Goal: Transaction & Acquisition: Subscribe to service/newsletter

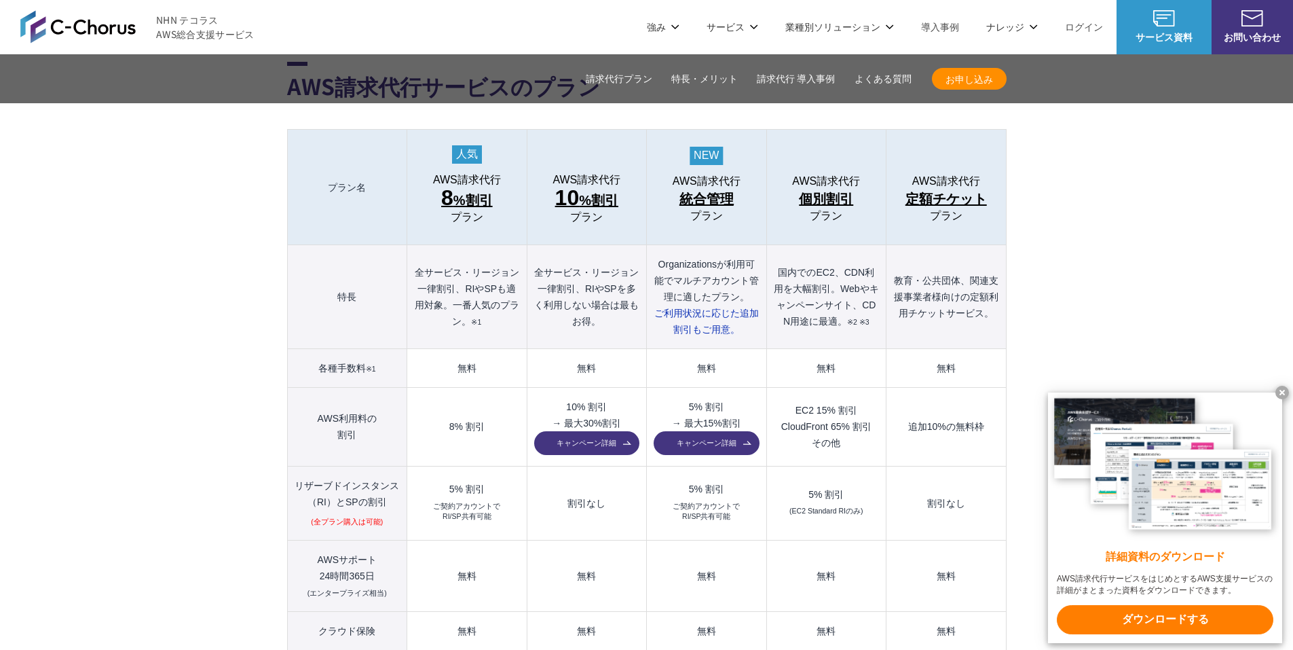
scroll to position [1405, 0]
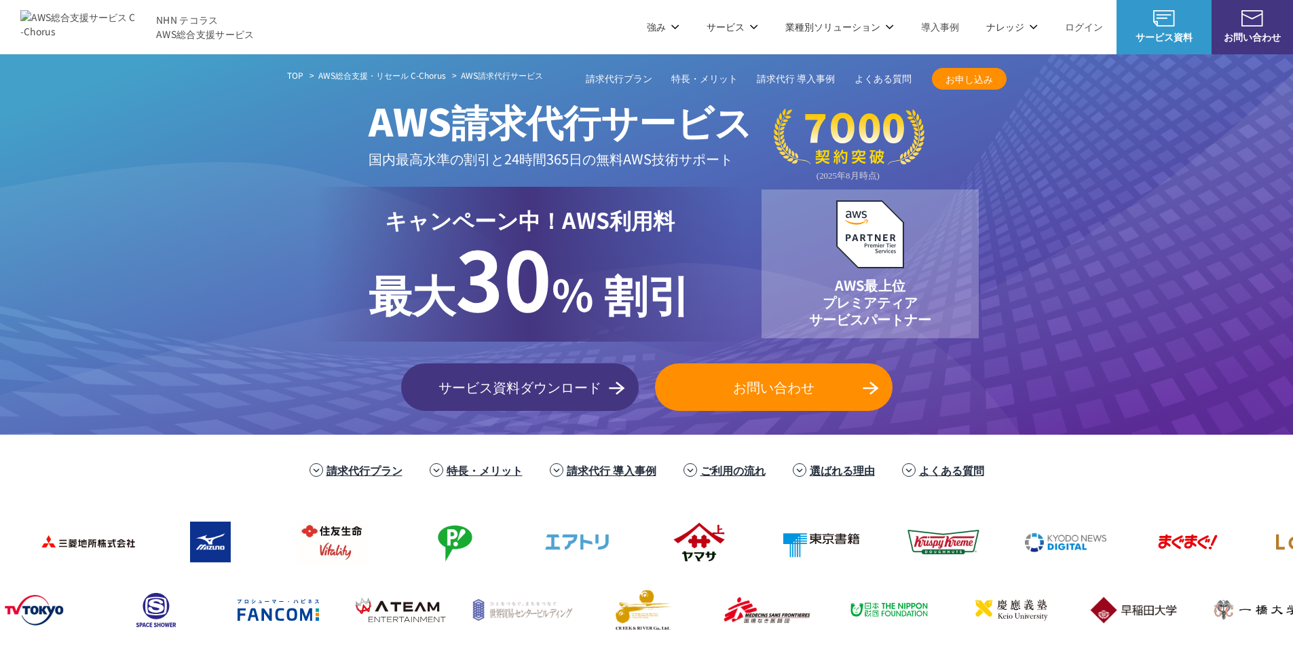
click at [534, 286] on span "30" at bounding box center [503, 276] width 96 height 118
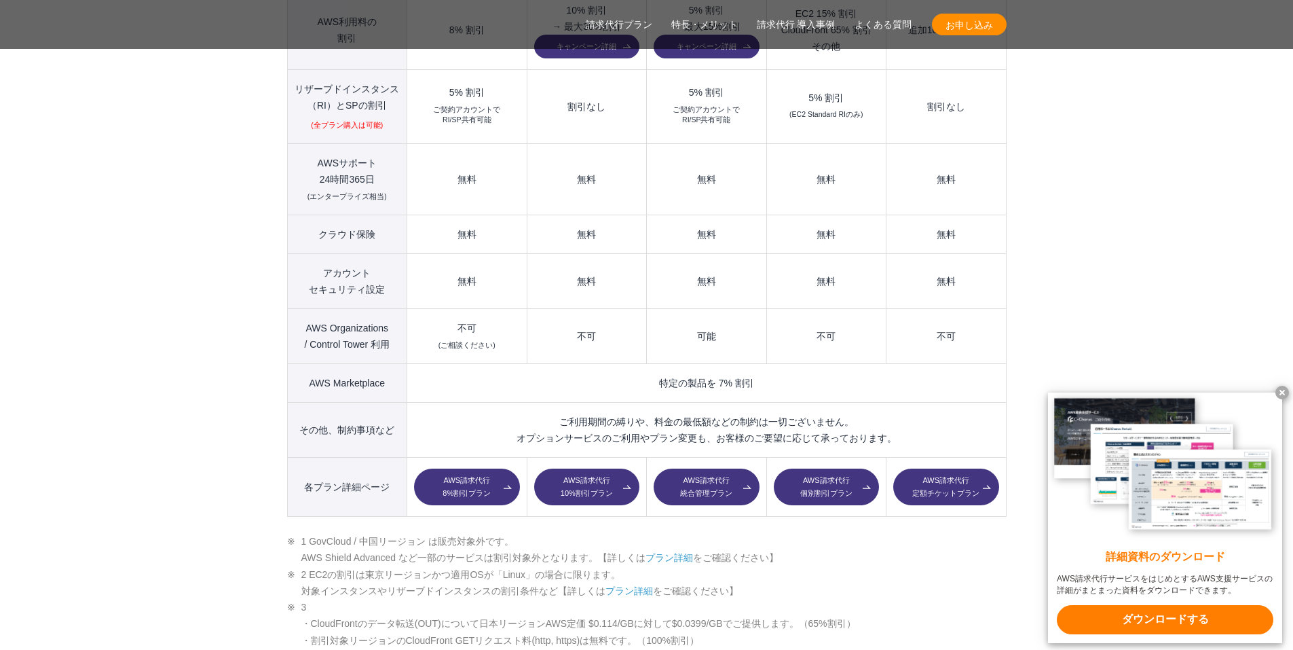
scroll to position [1812, 0]
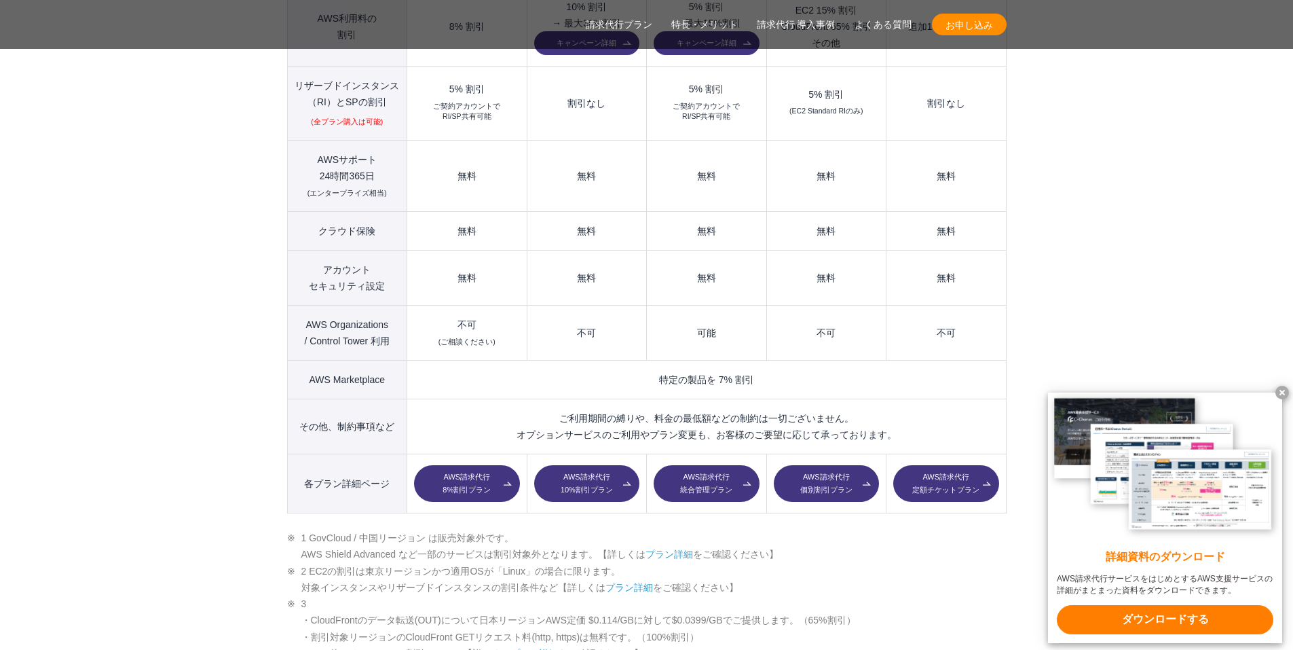
click at [1279, 389] on x-t at bounding box center [1282, 393] width 14 height 14
